Goal: Transaction & Acquisition: Book appointment/travel/reservation

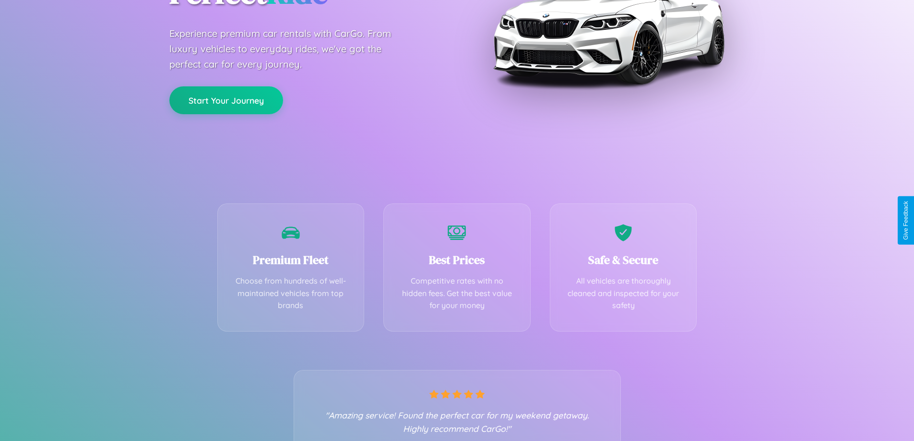
scroll to position [189, 0]
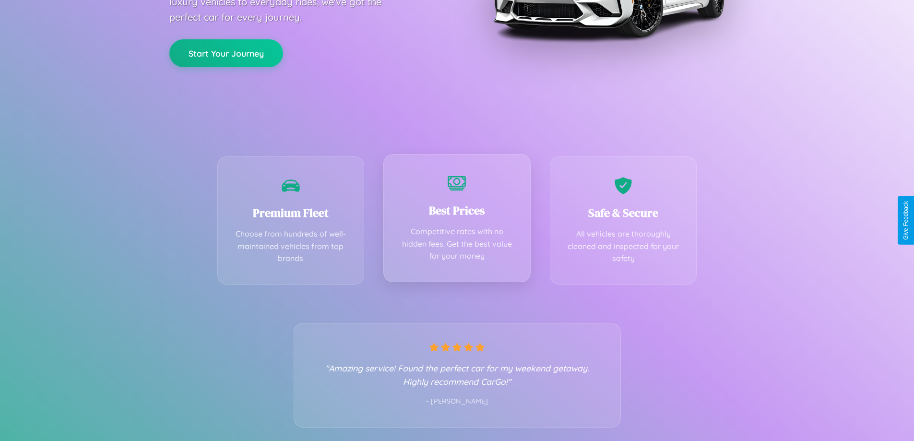
click at [457, 220] on div "Best Prices Competitive rates with no hidden fees. Get the best value for your …" at bounding box center [456, 218] width 147 height 128
click at [226, 52] on button "Start Your Journey" at bounding box center [226, 52] width 114 height 28
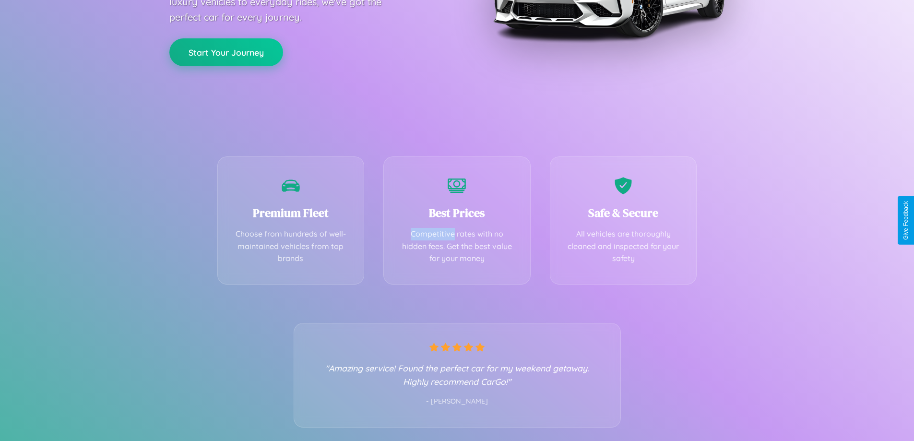
click at [226, 52] on button "Start Your Journey" at bounding box center [226, 52] width 114 height 28
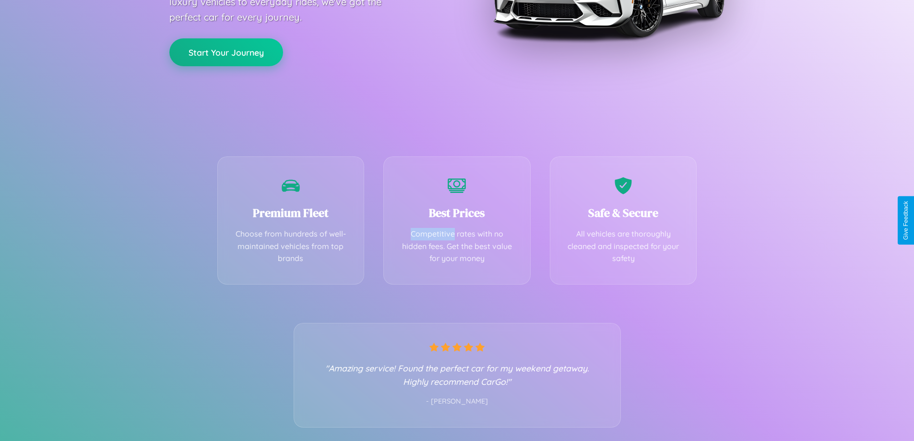
click at [226, 52] on button "Start Your Journey" at bounding box center [226, 52] width 114 height 28
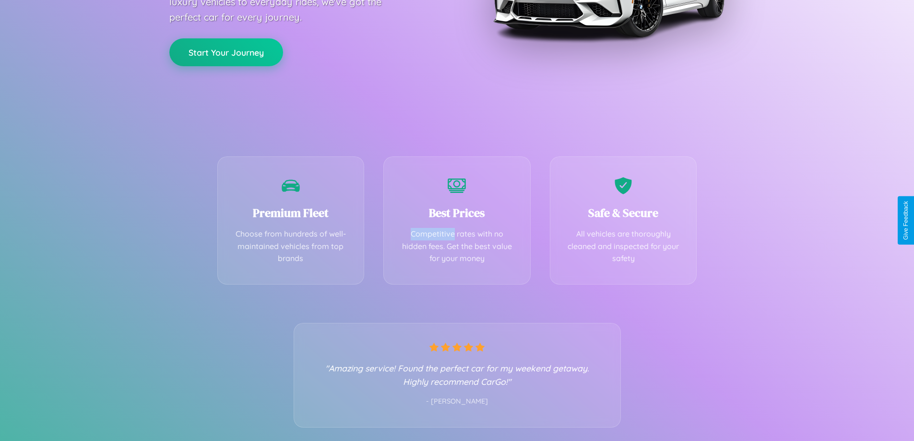
click at [226, 52] on button "Start Your Journey" at bounding box center [226, 52] width 114 height 28
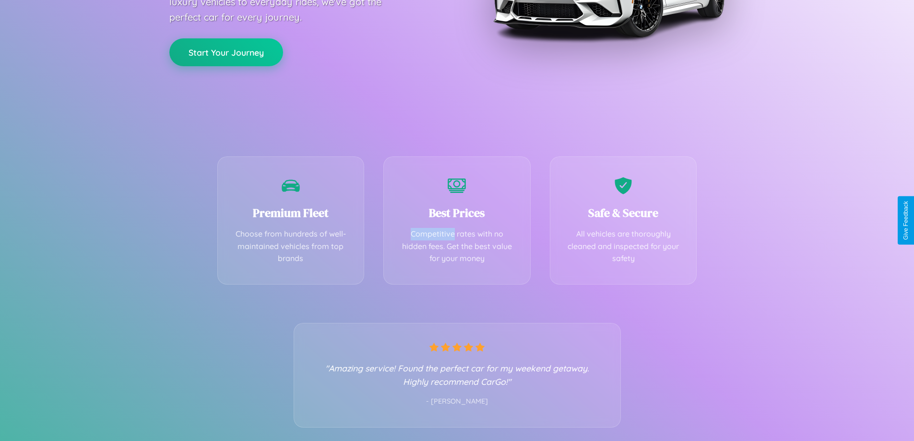
click at [226, 52] on button "Start Your Journey" at bounding box center [226, 52] width 114 height 28
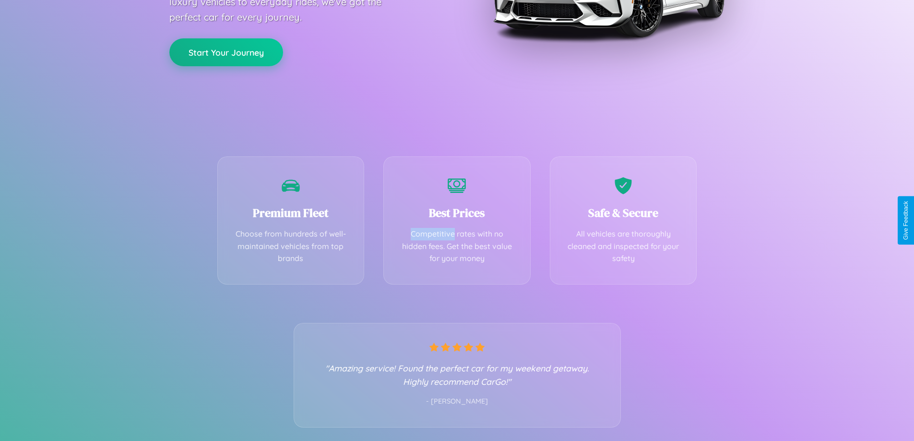
click at [226, 52] on button "Start Your Journey" at bounding box center [226, 52] width 114 height 28
